Goal: Information Seeking & Learning: Learn about a topic

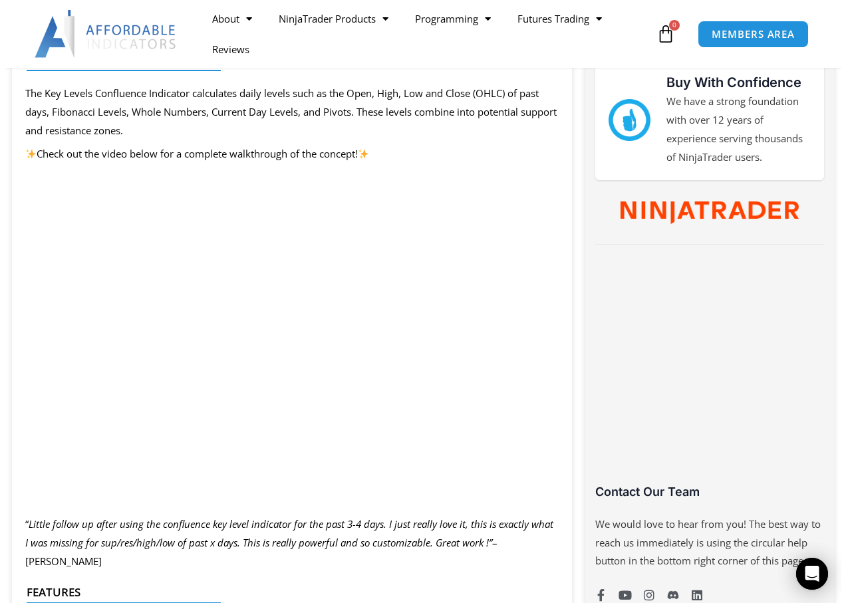
scroll to position [599, 0]
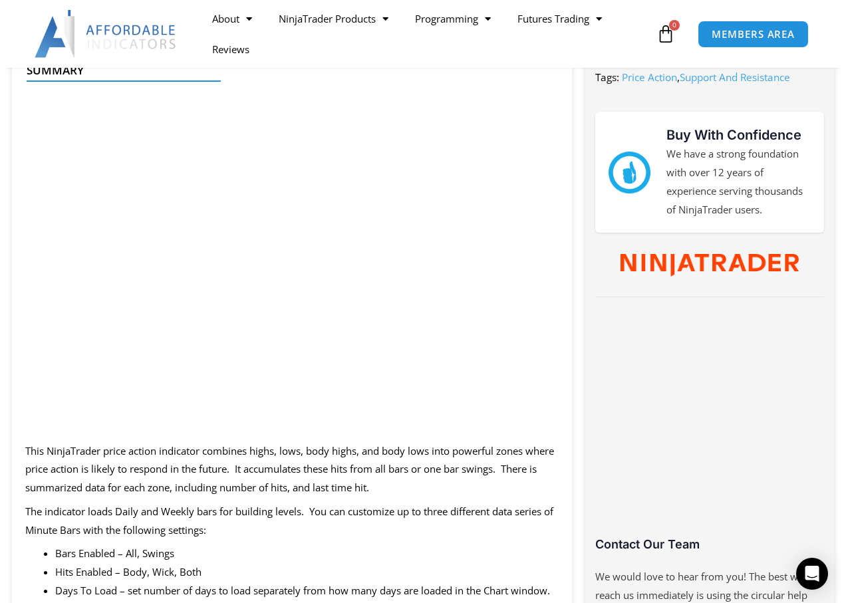
scroll to position [601, 0]
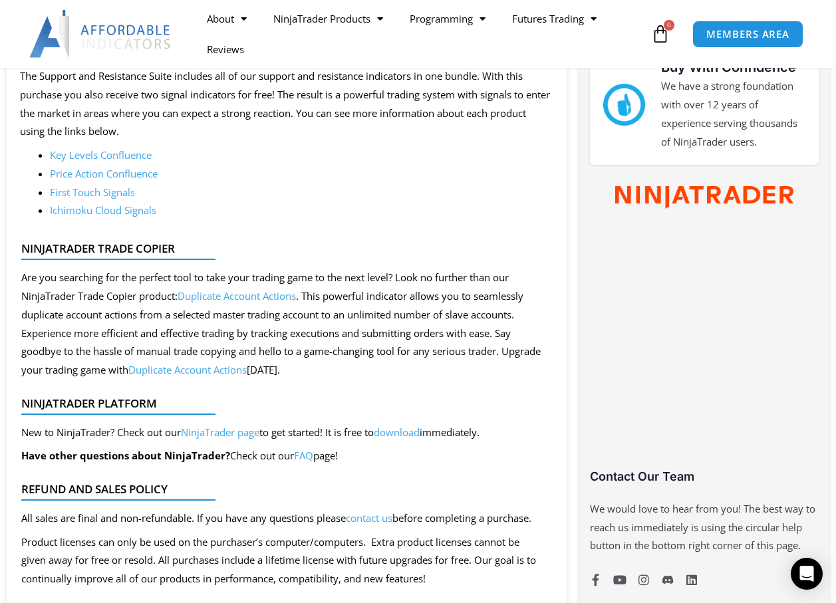
scroll to position [599, 0]
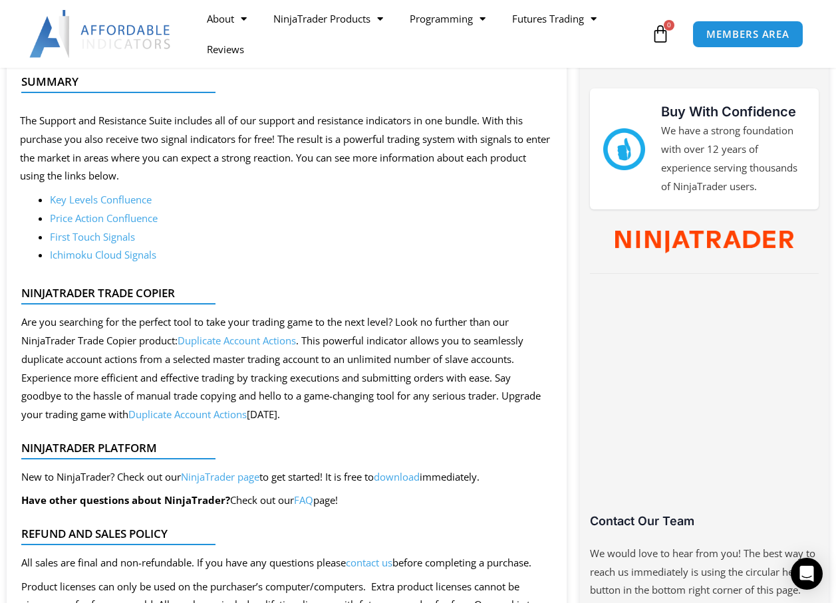
click at [108, 253] on link "Ichimoku Cloud Signals" at bounding box center [103, 254] width 106 height 13
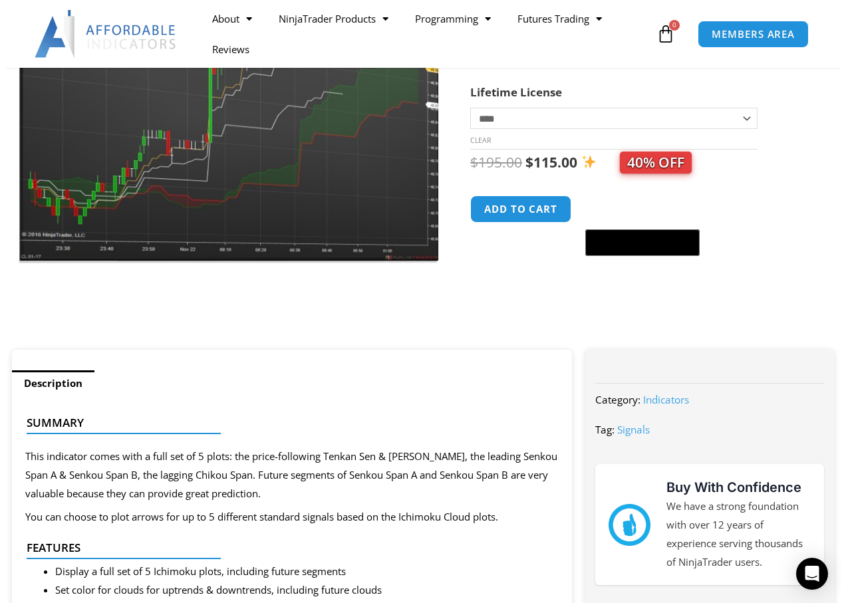
scroll to position [133, 0]
